Goal: Find specific page/section: Find specific page/section

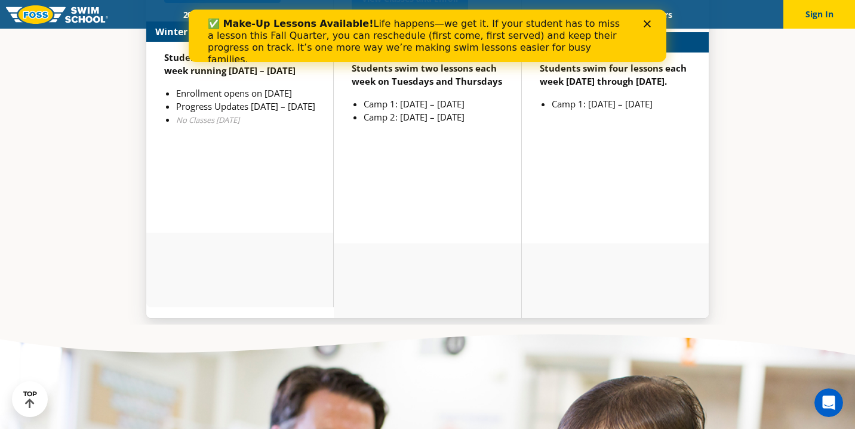
scroll to position [3191, 0]
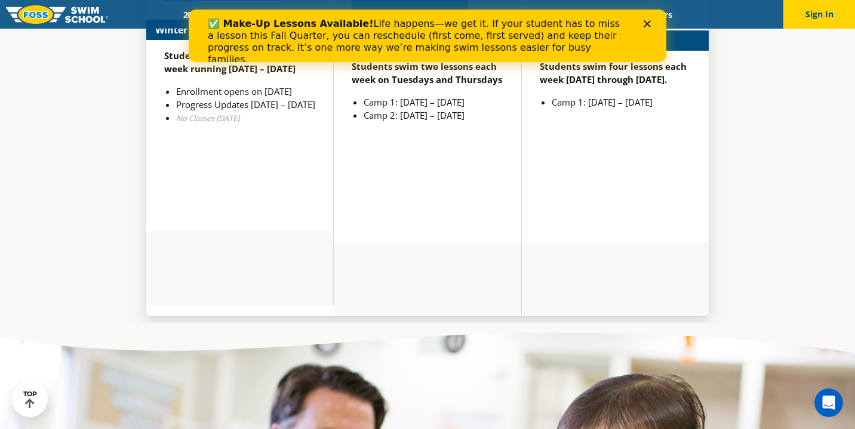
click at [651, 12] on div "✅ Make-Up Lessons Available! Life happens—we get it. If your student has to mis…" at bounding box center [428, 36] width 478 height 53
click at [651, 23] on div "Close" at bounding box center [650, 23] width 12 height 7
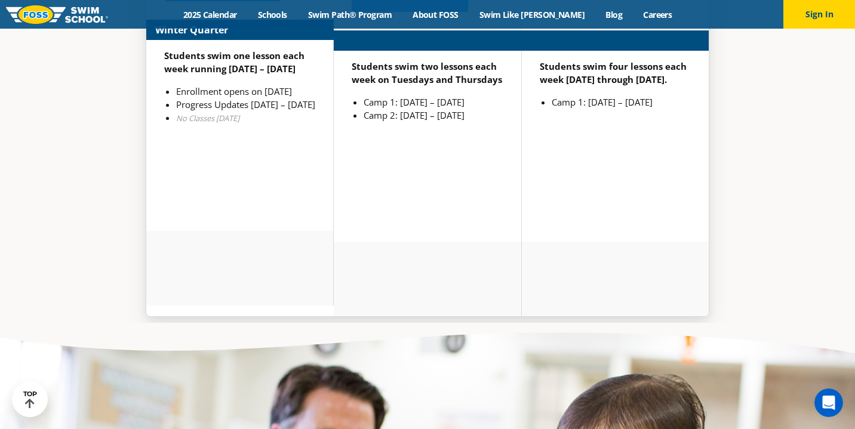
scroll to position [3207, 0]
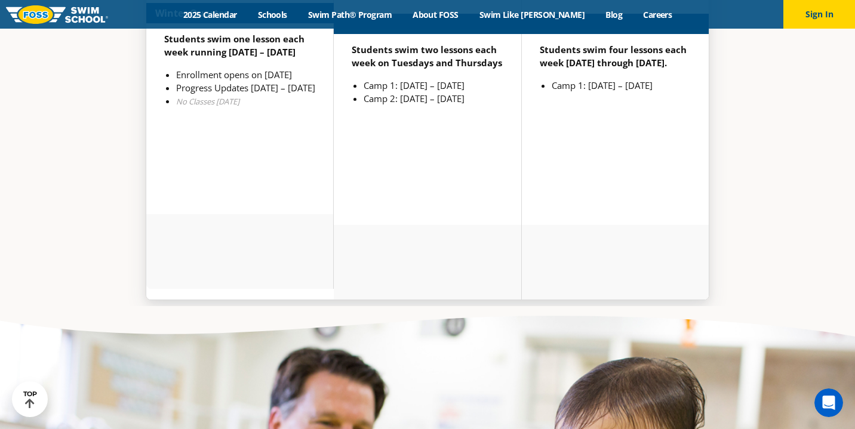
click at [616, 22] on div "Menu 2025 Calendar Schools Swim Path® Program About [PERSON_NAME] Swim Like [PE…" at bounding box center [427, 14] width 855 height 29
click at [633, 18] on link "Careers" at bounding box center [658, 14] width 50 height 11
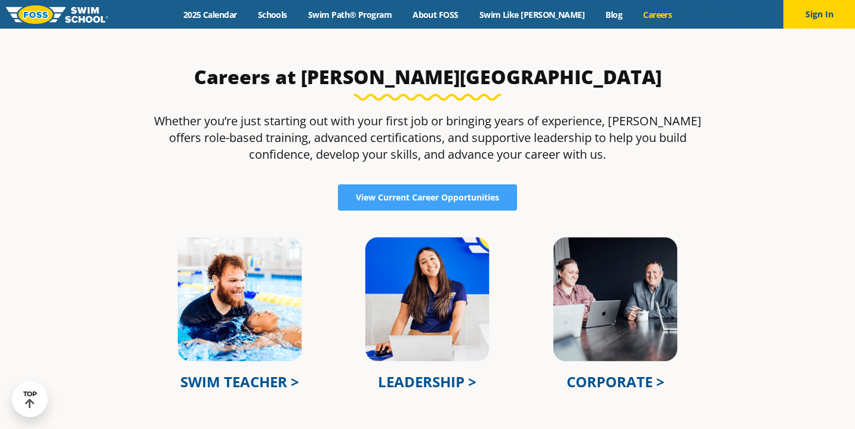
scroll to position [357, 0]
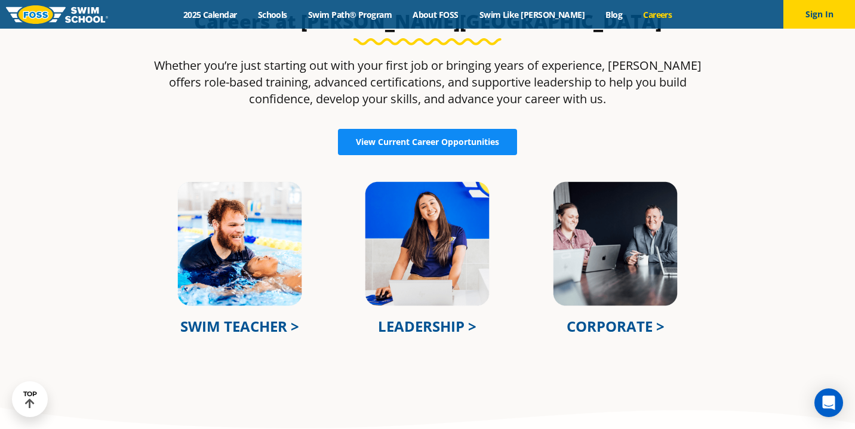
click at [407, 142] on span "View Current Career Opportunities" at bounding box center [427, 142] width 143 height 8
